Goal: Check status: Check status

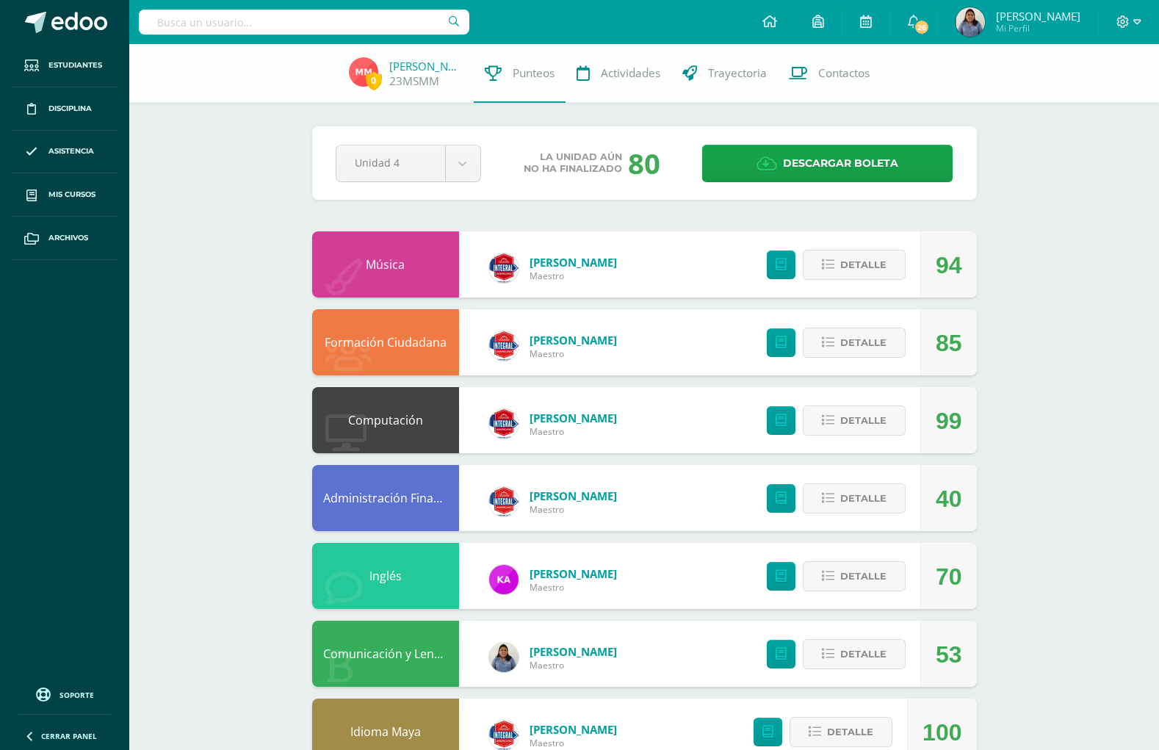
drag, startPoint x: 0, startPoint y: 0, endPoint x: 248, endPoint y: 26, distance: 248.9
click at [248, 26] on input "text" at bounding box center [304, 22] width 331 height 25
type input "dyla"
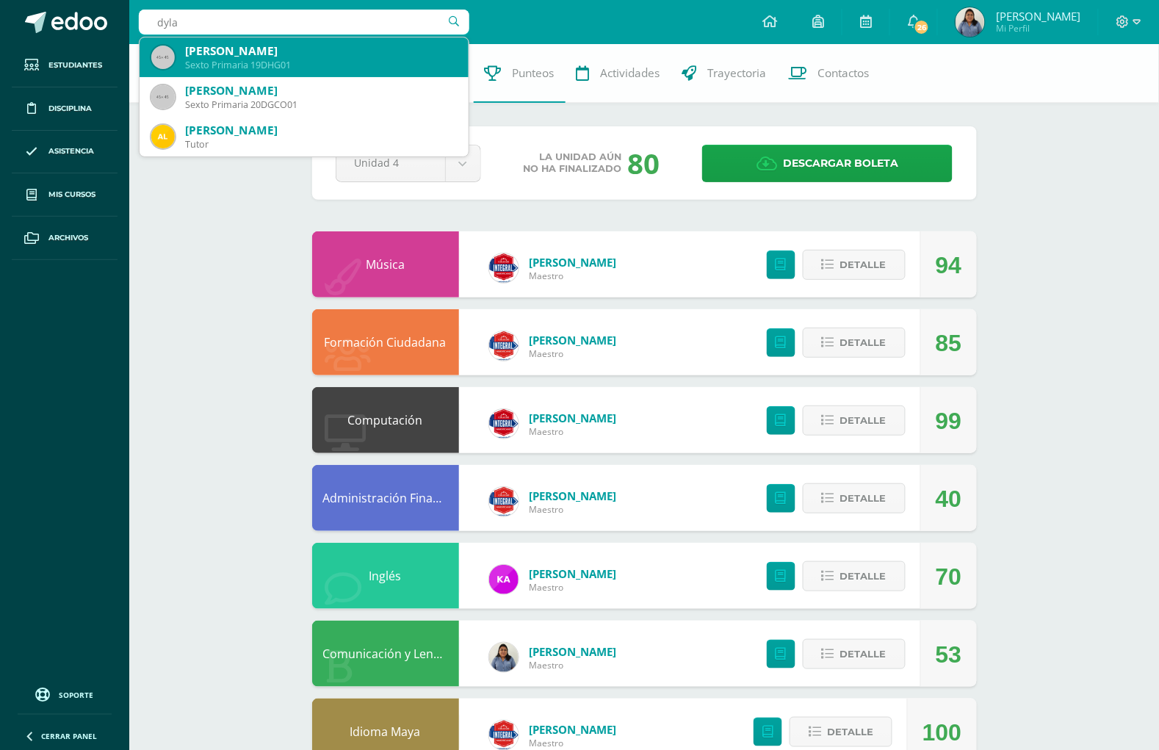
click at [259, 60] on div "Sexto Primaria 19DHG01" at bounding box center [321, 65] width 272 height 12
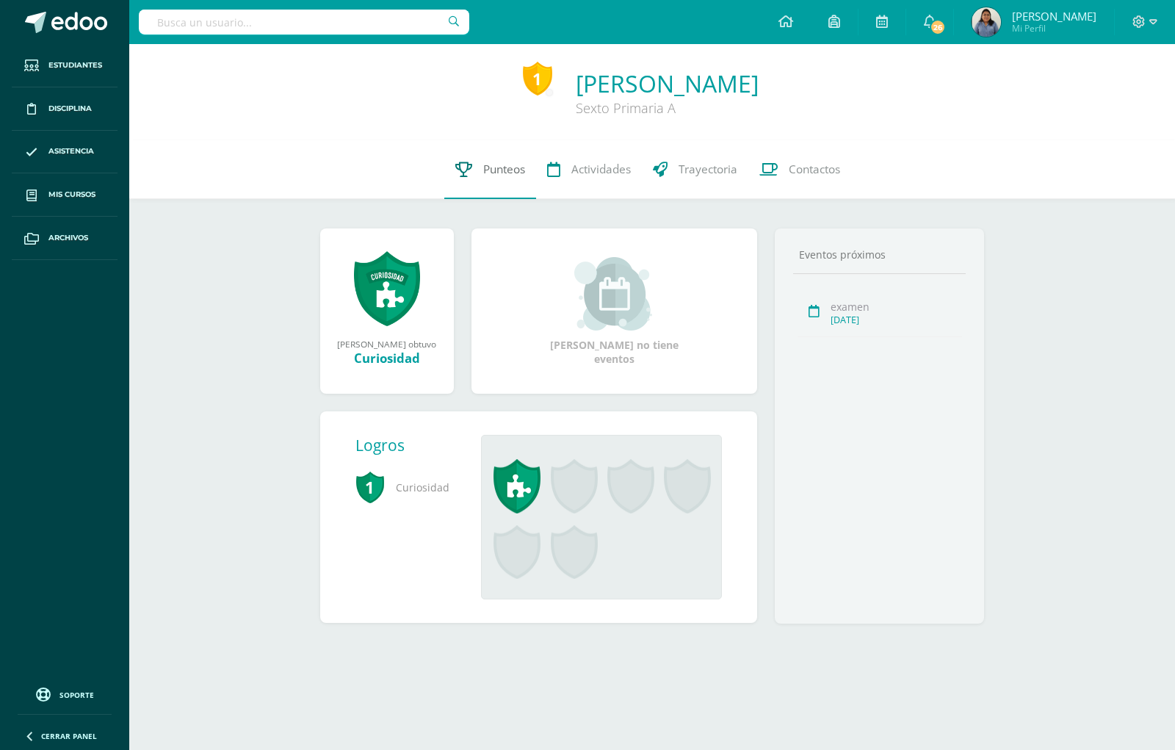
click at [509, 163] on span "Punteos" at bounding box center [504, 169] width 42 height 15
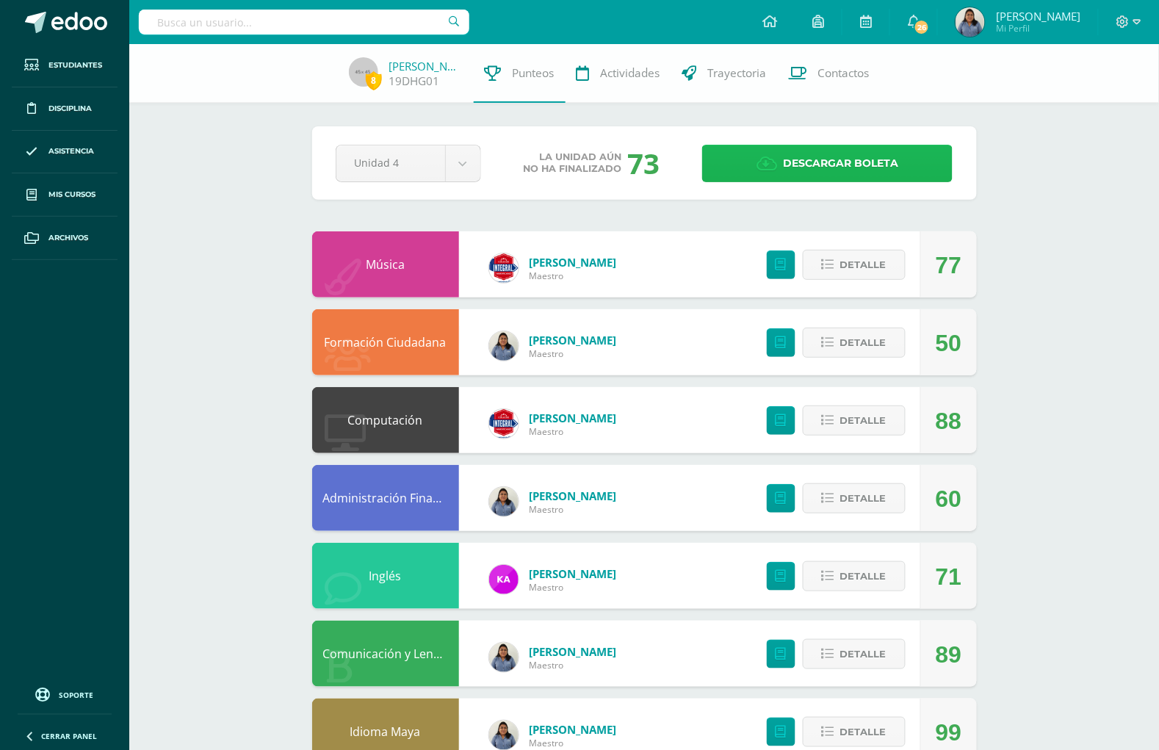
click at [843, 163] on span "Descargar boleta" at bounding box center [840, 163] width 115 height 36
